Goal: Task Accomplishment & Management: Manage account settings

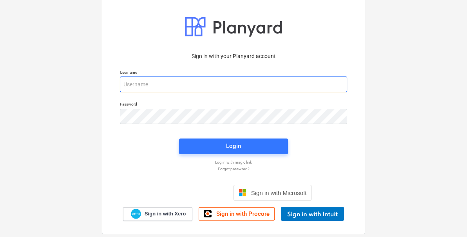
click at [159, 88] on input "email" at bounding box center [233, 84] width 227 height 16
type input "carl@planyard.com"
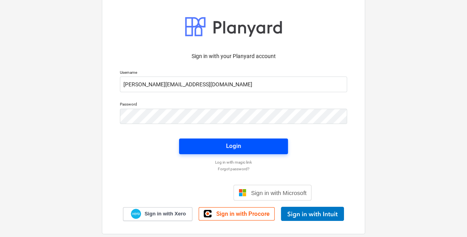
click at [199, 148] on span "Login" at bounding box center [233, 146] width 90 height 10
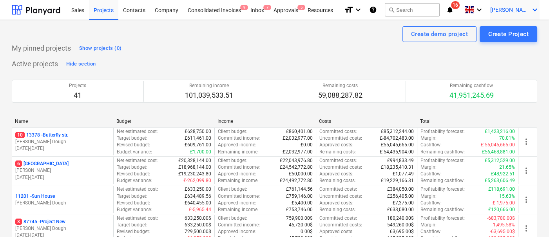
click at [469, 8] on icon "keyboard_arrow_down" at bounding box center [534, 9] width 9 height 9
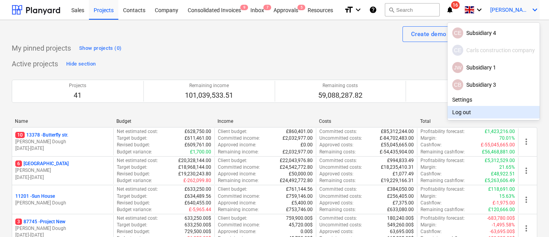
click at [462, 106] on div "Log out" at bounding box center [493, 112] width 92 height 13
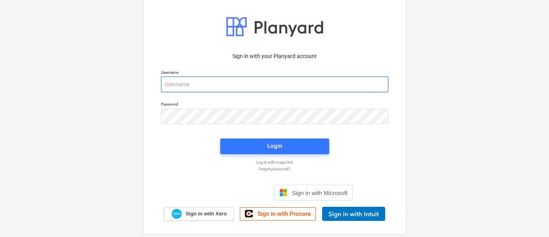
click at [227, 78] on input "email" at bounding box center [274, 84] width 227 height 16
type input "[PERSON_NAME][EMAIL_ADDRESS][DOMAIN_NAME]"
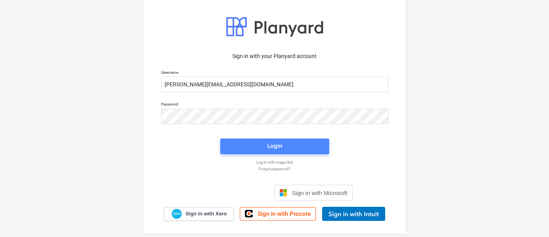
click at [255, 141] on span "Login" at bounding box center [275, 146] width 90 height 10
